Goal: Information Seeking & Learning: Check status

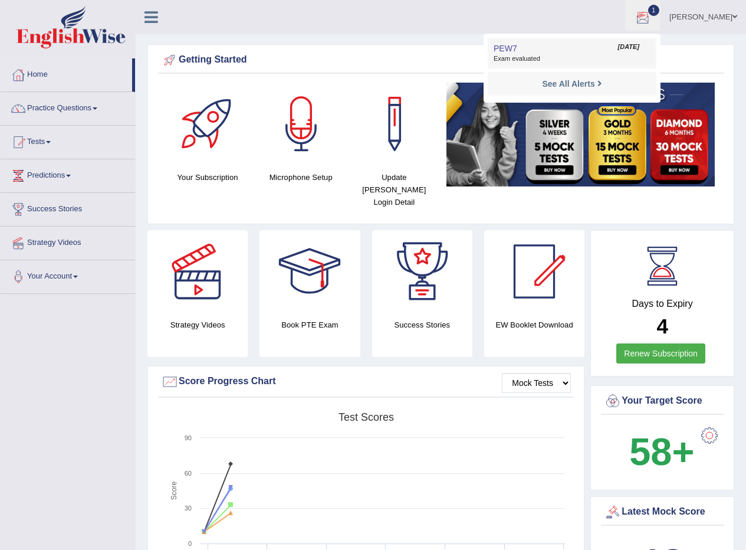
click at [560, 54] on link "PEW7 Aug 20, 2025 Exam evaluated" at bounding box center [572, 53] width 163 height 25
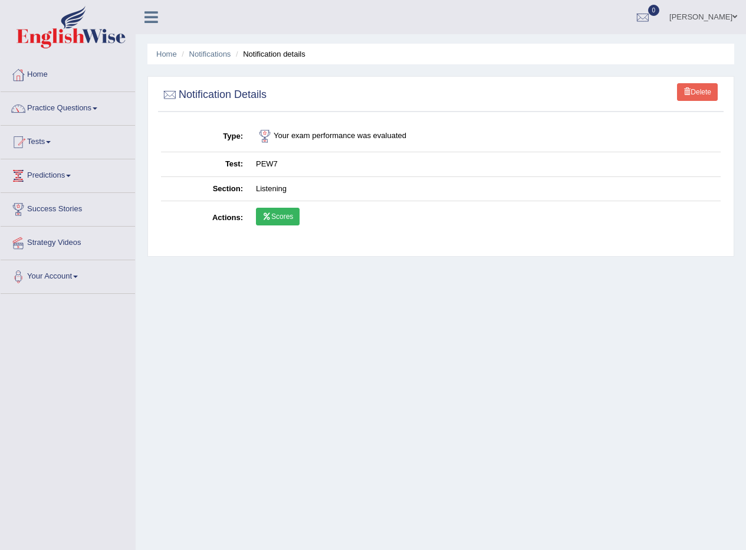
click at [286, 215] on link "Scores" at bounding box center [278, 217] width 44 height 18
click at [735, 18] on span at bounding box center [734, 17] width 5 height 8
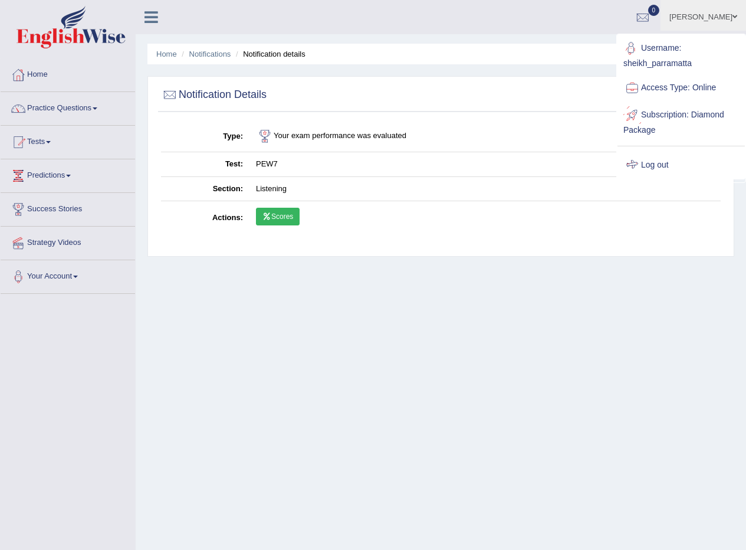
click at [655, 167] on link "Log out" at bounding box center [680, 165] width 127 height 27
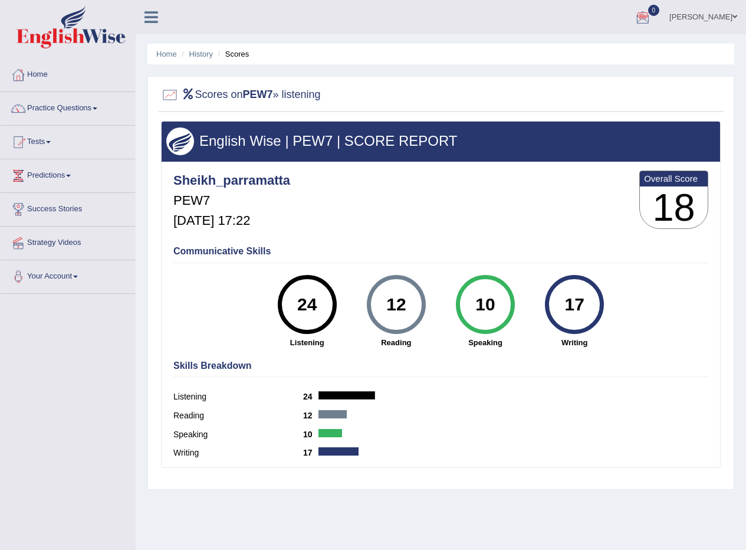
click at [736, 17] on span at bounding box center [734, 17] width 5 height 8
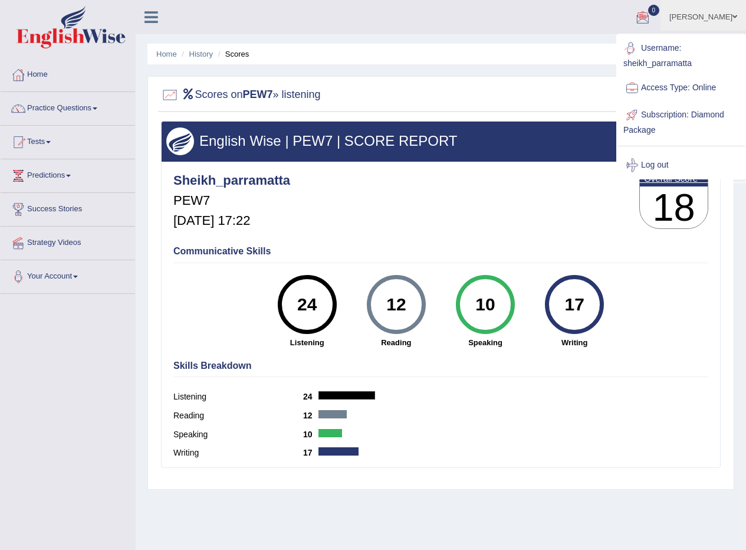
click at [511, 95] on div at bounding box center [441, 95] width 560 height 24
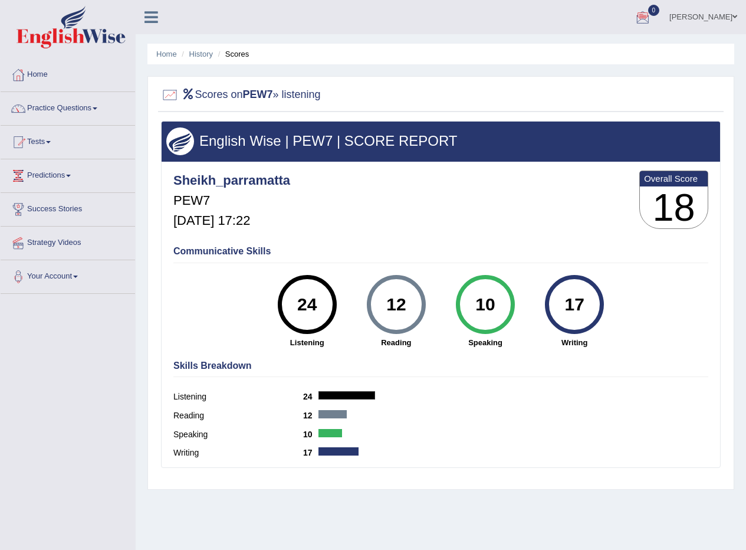
click at [644, 22] on div at bounding box center [643, 18] width 18 height 18
click at [591, 49] on strong "See All Alerts" at bounding box center [568, 49] width 52 height 9
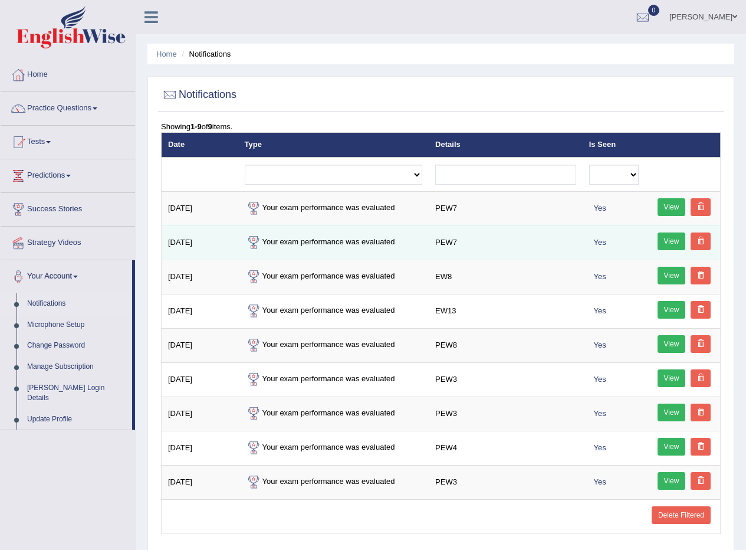
click at [660, 241] on link "View" at bounding box center [672, 241] width 28 height 18
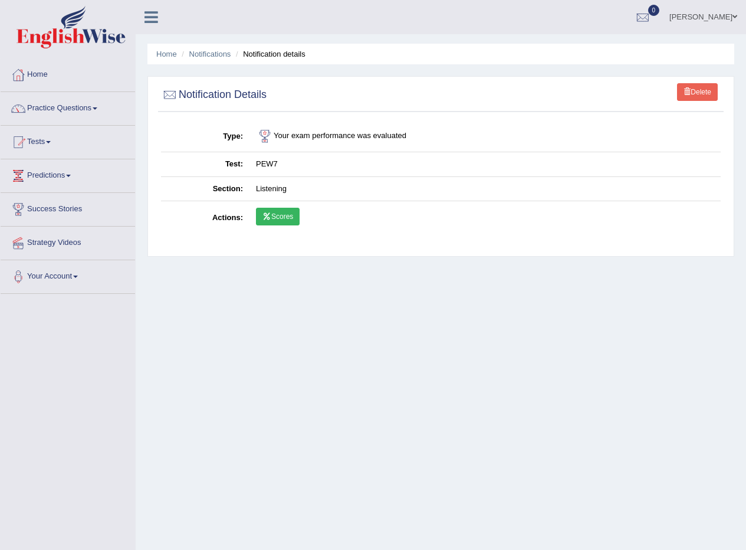
click at [283, 223] on link "Scores" at bounding box center [278, 217] width 44 height 18
